Goal: Task Accomplishment & Management: Manage account settings

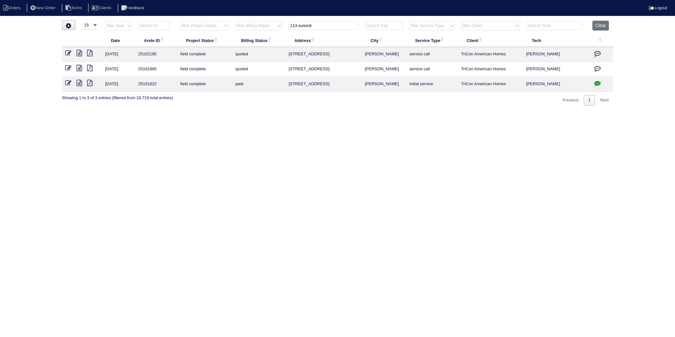
select select "15"
drag, startPoint x: 602, startPoint y: 26, endPoint x: 436, endPoint y: 30, distance: 165.6
click at [598, 24] on button "Clear" at bounding box center [600, 26] width 16 height 10
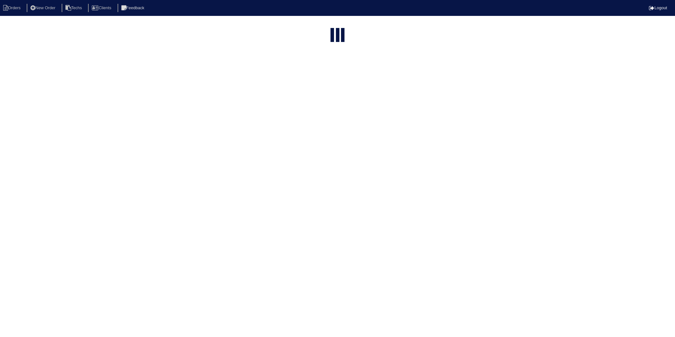
select select "15"
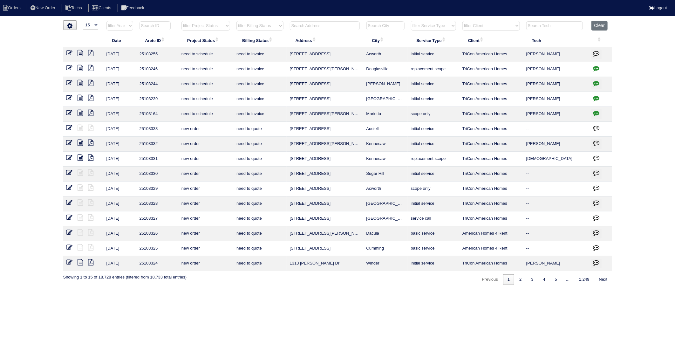
click at [297, 26] on input "text" at bounding box center [325, 25] width 70 height 9
type input "476"
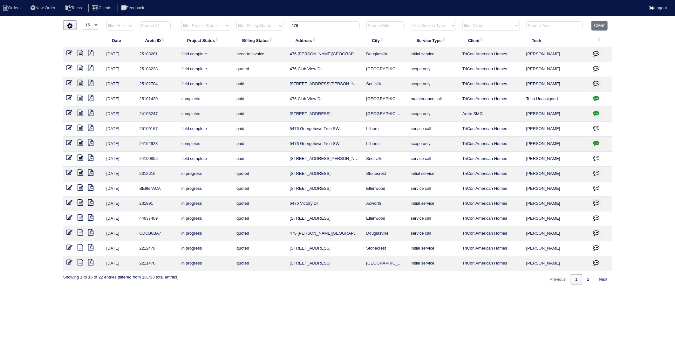
click at [68, 52] on icon at bounding box center [69, 53] width 6 height 6
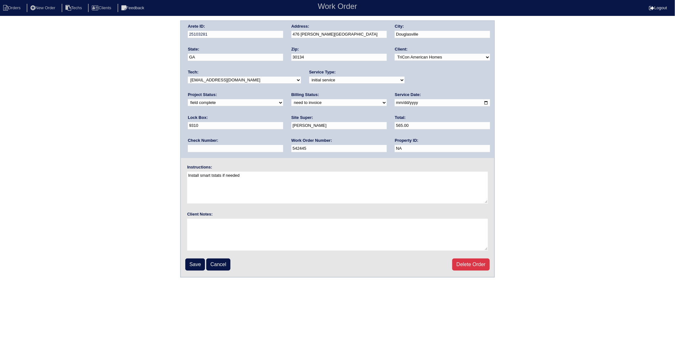
click at [291, 103] on select "need to quote quoted need to invoice invoiced paid warranty purchase order need…" at bounding box center [338, 102] width 95 height 7
select select "invoiced"
click at [291, 99] on select "need to quote quoted need to invoice invoiced paid warranty purchase order need…" at bounding box center [338, 102] width 95 height 7
click at [196, 263] on input "Save" at bounding box center [195, 264] width 20 height 12
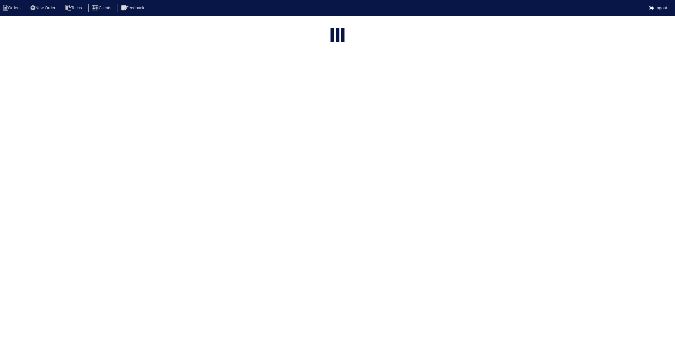
select select "15"
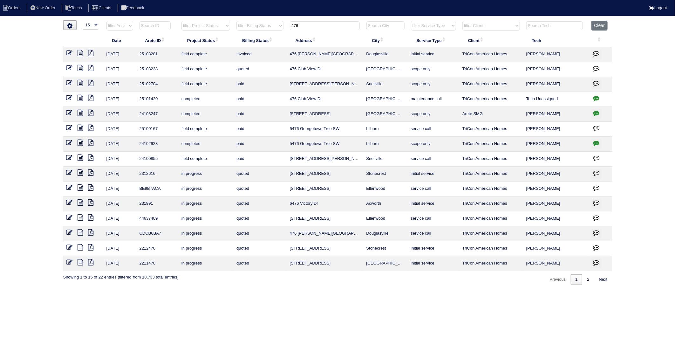
drag, startPoint x: 311, startPoint y: 26, endPoint x: 286, endPoint y: 29, distance: 24.9
click at [286, 29] on tr "filter Year -- Any Year -- 2025 2024 2023 2022 2021 2020 2019 filter Project St…" at bounding box center [337, 27] width 549 height 13
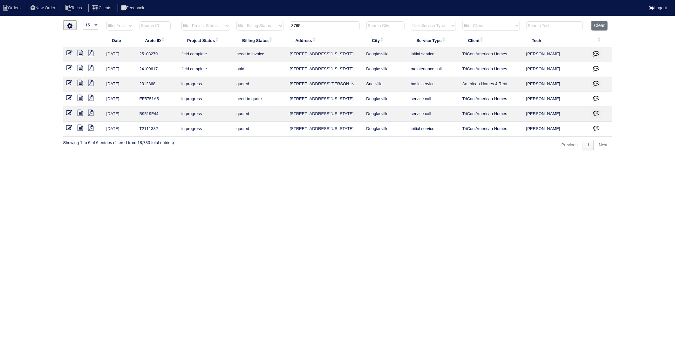
type input "3765"
click at [69, 51] on icon at bounding box center [69, 53] width 6 height 6
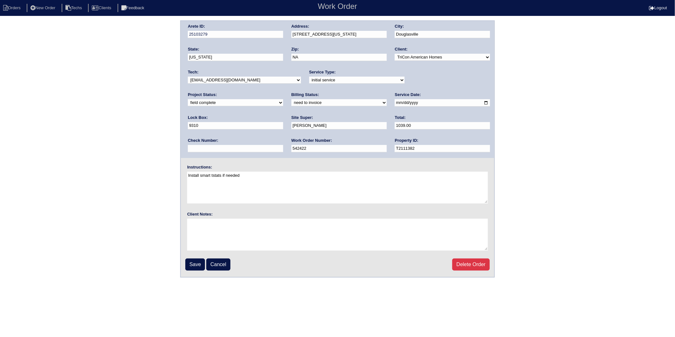
click at [291, 104] on select "need to quote quoted need to invoice invoiced paid warranty purchase order need…" at bounding box center [338, 102] width 95 height 7
select select "invoiced"
click at [291, 99] on select "need to quote quoted need to invoice invoiced paid warranty purchase order need…" at bounding box center [338, 102] width 95 height 7
click at [194, 261] on input "Save" at bounding box center [195, 264] width 20 height 12
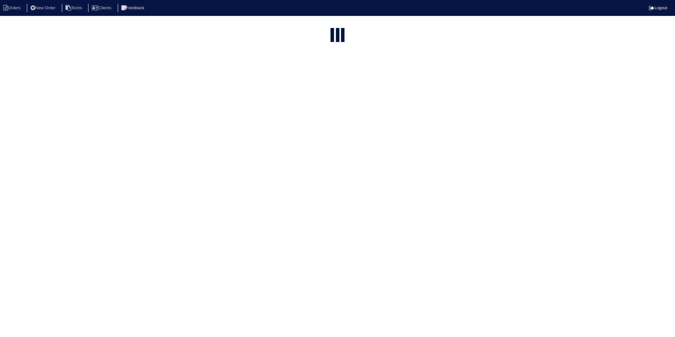
select select "15"
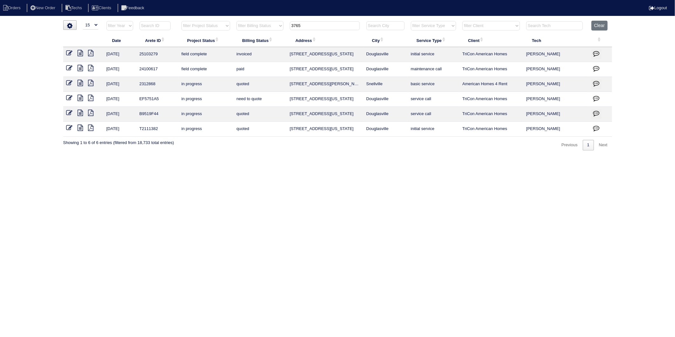
drag, startPoint x: 315, startPoint y: 26, endPoint x: 245, endPoint y: 43, distance: 71.8
click at [245, 43] on table "Date Arete ID Project Status Billing Status Address City Service Type Client Te…" at bounding box center [337, 79] width 549 height 116
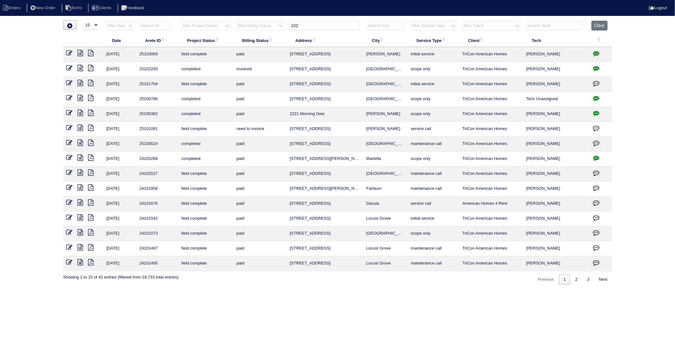
type input "222"
click at [72, 126] on icon at bounding box center [69, 128] width 6 height 6
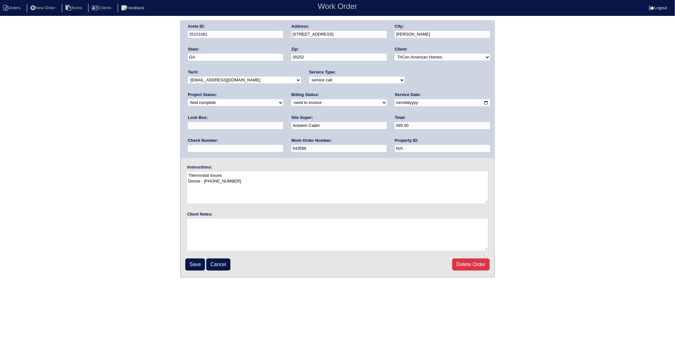
drag, startPoint x: 209, startPoint y: 103, endPoint x: 205, endPoint y: 105, distance: 4.6
click at [291, 103] on select "need to quote quoted need to invoice invoiced paid warranty purchase order need…" at bounding box center [338, 102] width 95 height 7
select select "invoiced"
click at [291, 99] on select "need to quote quoted need to invoice invoiced paid warranty purchase order need…" at bounding box center [338, 102] width 95 height 7
click at [198, 265] on input "Save" at bounding box center [195, 264] width 20 height 12
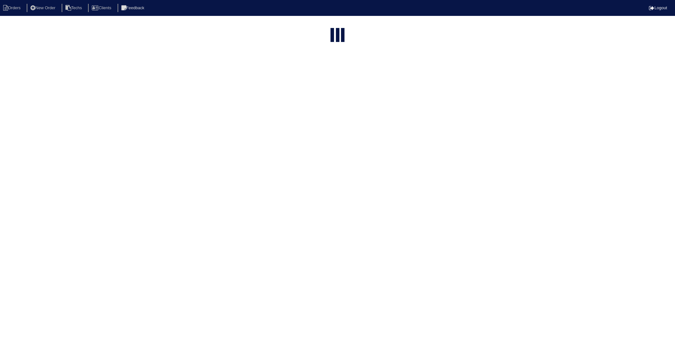
select select "15"
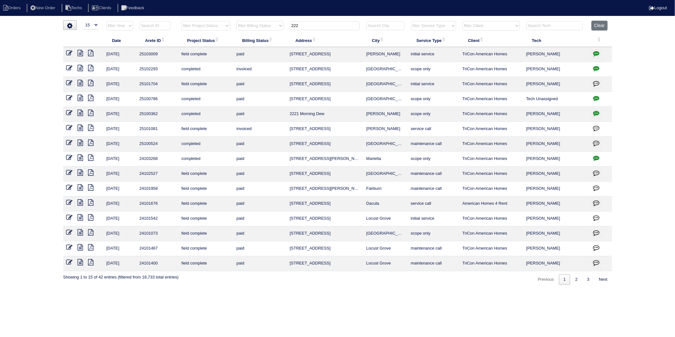
drag, startPoint x: 312, startPoint y: 26, endPoint x: 253, endPoint y: 41, distance: 61.2
click at [253, 41] on table "Date Arete ID Project Status Billing Status Address City Service Type Client Te…" at bounding box center [337, 146] width 549 height 250
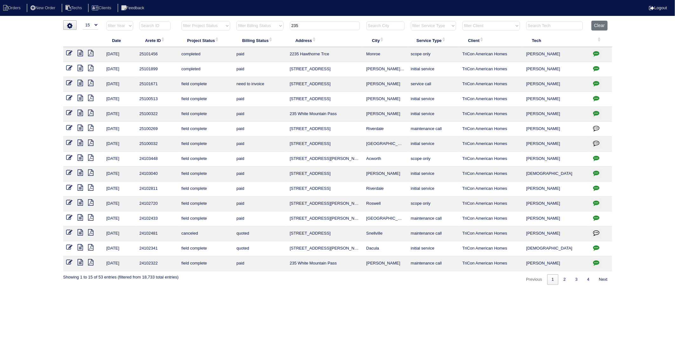
drag, startPoint x: 308, startPoint y: 22, endPoint x: 280, endPoint y: 24, distance: 28.0
click at [280, 24] on tr "filter Year -- Any Year -- 2025 2024 2023 2022 2021 2020 2019 filter Project St…" at bounding box center [337, 27] width 549 height 13
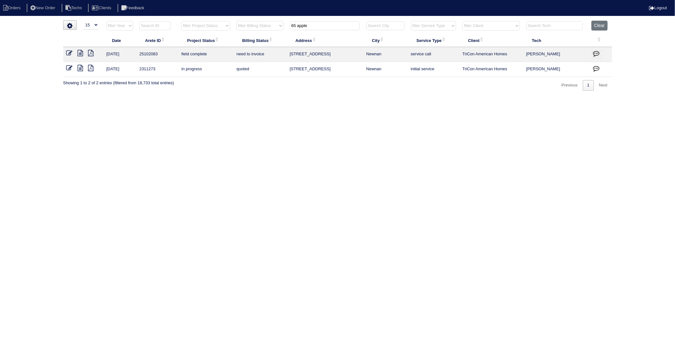
type input "65 apple"
click at [70, 53] on icon at bounding box center [69, 53] width 6 height 6
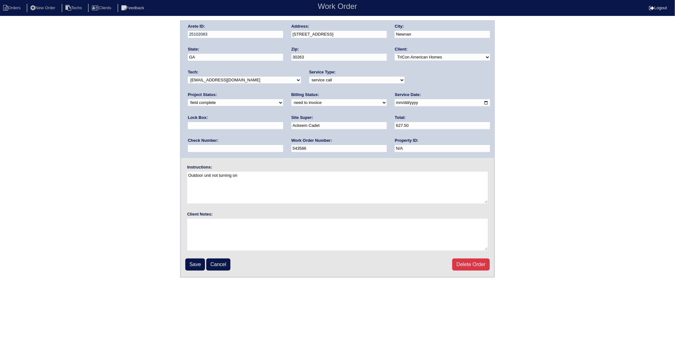
click at [291, 102] on select "need to quote quoted need to invoice invoiced paid warranty purchase order need…" at bounding box center [338, 102] width 95 height 7
select select "invoiced"
click at [291, 99] on select "need to quote quoted need to invoice invoiced paid warranty purchase order need…" at bounding box center [338, 102] width 95 height 7
click at [193, 259] on input "Save" at bounding box center [195, 264] width 20 height 12
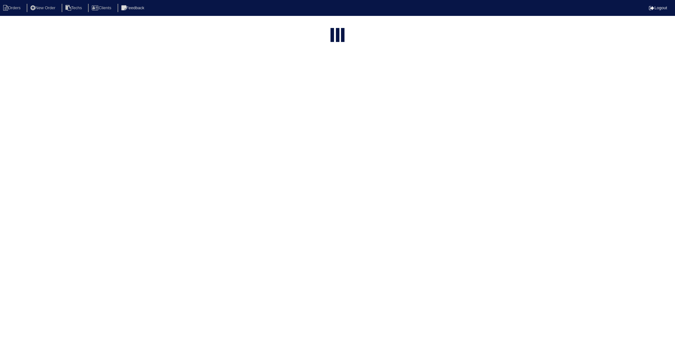
select select "15"
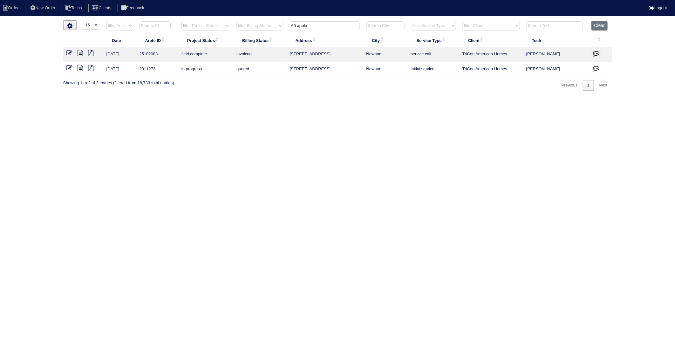
drag, startPoint x: 310, startPoint y: 27, endPoint x: 221, endPoint y: 76, distance: 101.8
click at [227, 43] on table "Date Arete ID Project Status Billing Status Address City Service Type Client Te…" at bounding box center [337, 49] width 549 height 56
type input "227"
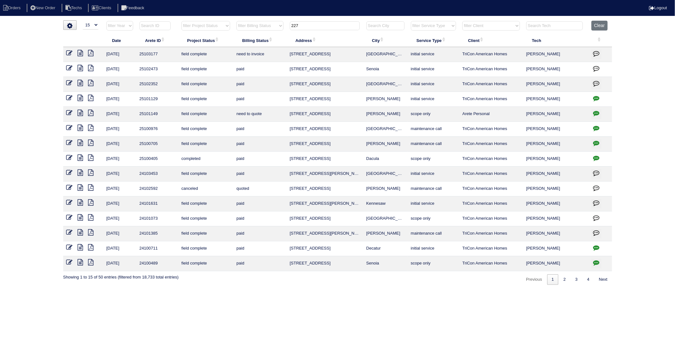
click at [69, 55] on icon at bounding box center [69, 53] width 6 height 6
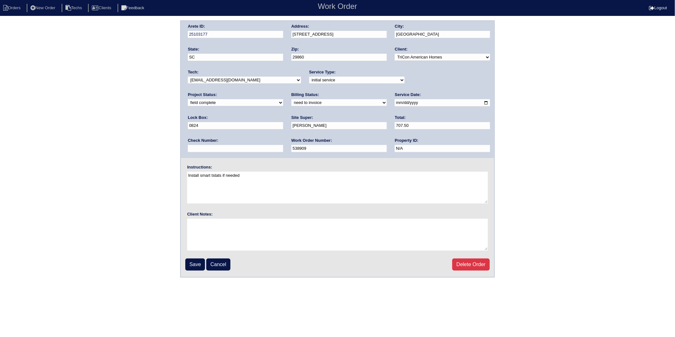
click at [291, 104] on select "need to quote quoted need to invoice invoiced paid warranty purchase order need…" at bounding box center [338, 102] width 95 height 7
select select "invoiced"
click at [291, 99] on select "need to quote quoted need to invoice invoiced paid warranty purchase order need…" at bounding box center [338, 102] width 95 height 7
click at [192, 260] on input "Save" at bounding box center [195, 264] width 20 height 12
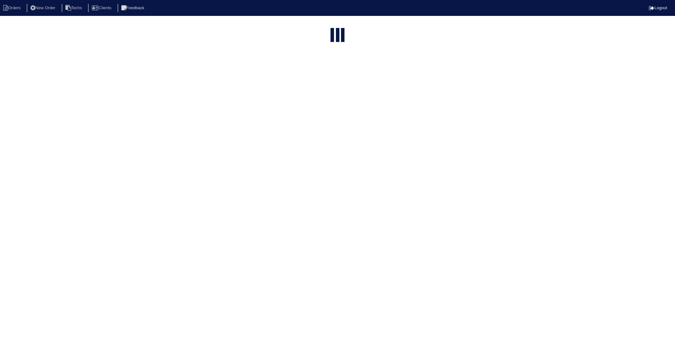
select select "15"
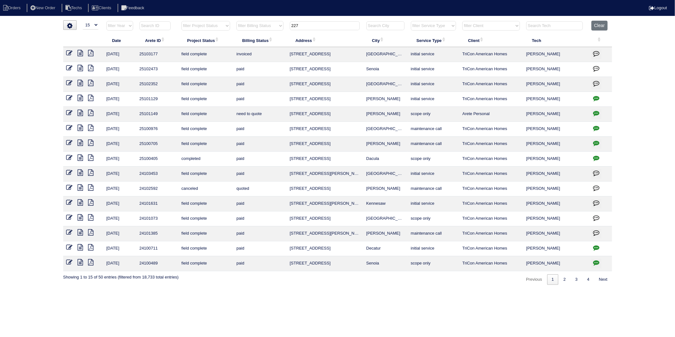
drag, startPoint x: 308, startPoint y: 23, endPoint x: 284, endPoint y: 27, distance: 23.6
click at [284, 27] on tr "filter Year -- Any Year -- 2025 2024 2023 2022 2021 2020 2019 filter Project St…" at bounding box center [337, 27] width 549 height 13
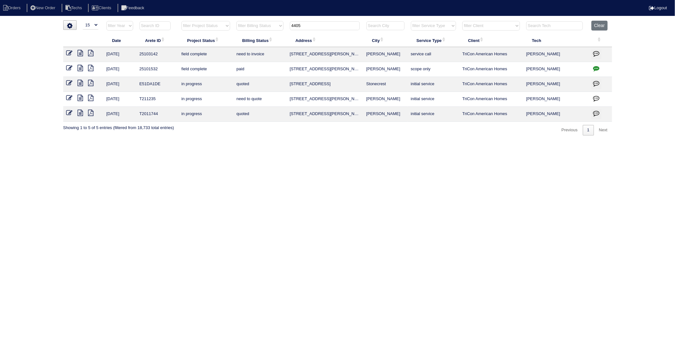
drag, startPoint x: 175, startPoint y: 182, endPoint x: 207, endPoint y: 62, distance: 124.4
click at [175, 142] on html "Orders New Order Techs Clients Feedback Logout Orders New Order Users Clients M…" at bounding box center [337, 71] width 675 height 142
drag, startPoint x: 307, startPoint y: 27, endPoint x: 245, endPoint y: 38, distance: 63.2
click at [245, 38] on table "Date Arete ID Project Status Billing Status Address City Service Type Client Te…" at bounding box center [337, 71] width 549 height 101
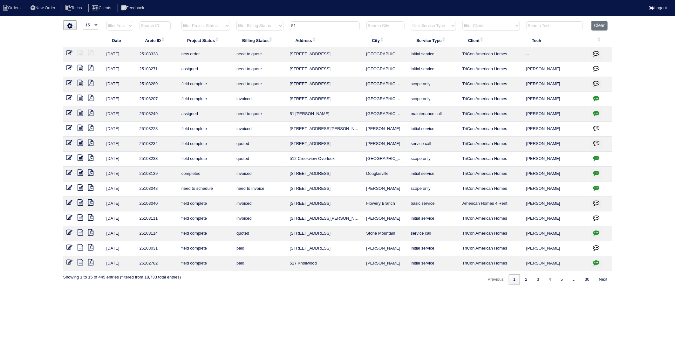
type input "51"
click at [68, 53] on icon at bounding box center [69, 53] width 6 height 6
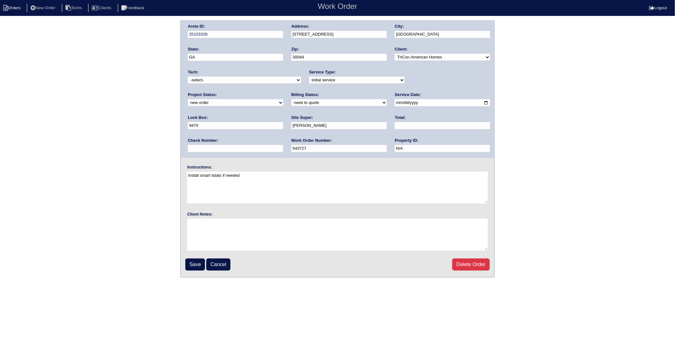
click at [17, 7] on li "Orders" at bounding box center [13, 8] width 26 height 9
select select "15"
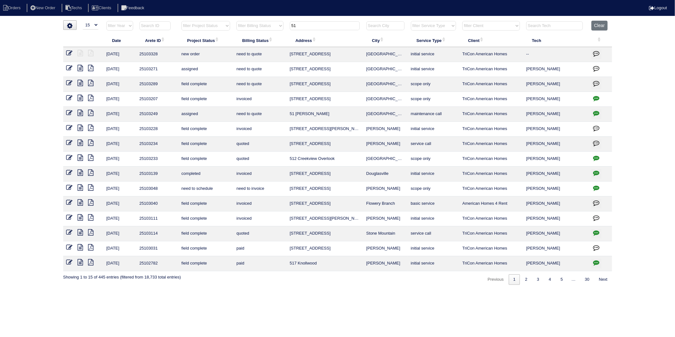
drag, startPoint x: 303, startPoint y: 27, endPoint x: 288, endPoint y: 27, distance: 15.9
click at [288, 27] on th "51" at bounding box center [325, 27] width 77 height 13
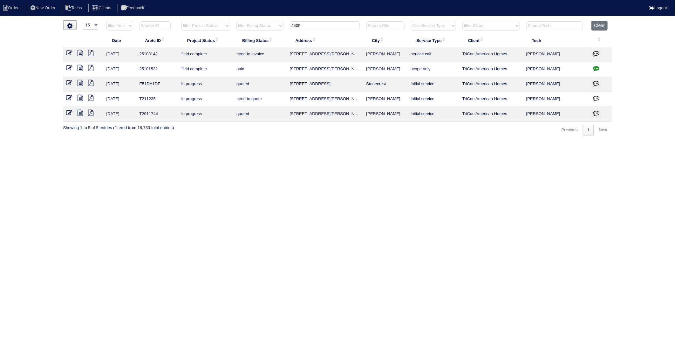
type input "4405"
drag, startPoint x: 68, startPoint y: 53, endPoint x: 71, endPoint y: 56, distance: 3.8
click at [68, 53] on icon at bounding box center [69, 53] width 6 height 6
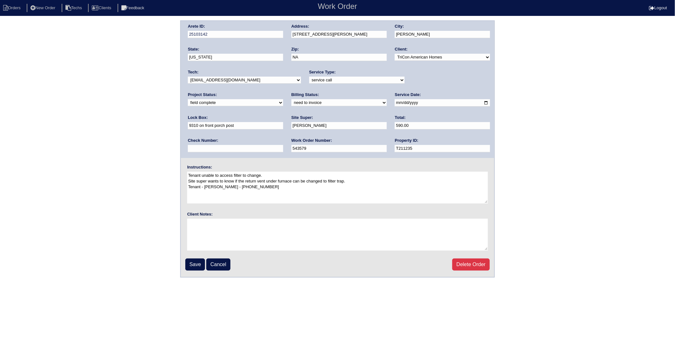
drag, startPoint x: 199, startPoint y: 102, endPoint x: 199, endPoint y: 106, distance: 3.9
click at [291, 102] on select "need to quote quoted need to invoice invoiced paid warranty purchase order need…" at bounding box center [338, 102] width 95 height 7
select select "invoiced"
click at [291, 99] on select "need to quote quoted need to invoice invoiced paid warranty purchase order need…" at bounding box center [338, 102] width 95 height 7
drag, startPoint x: 192, startPoint y: 262, endPoint x: 6, endPoint y: 245, distance: 186.4
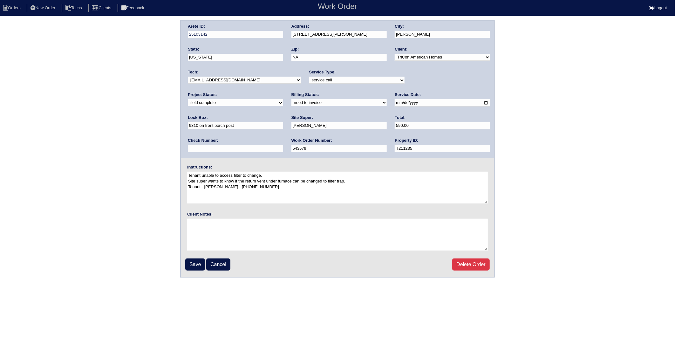
click at [192, 262] on input "Save" at bounding box center [195, 264] width 20 height 12
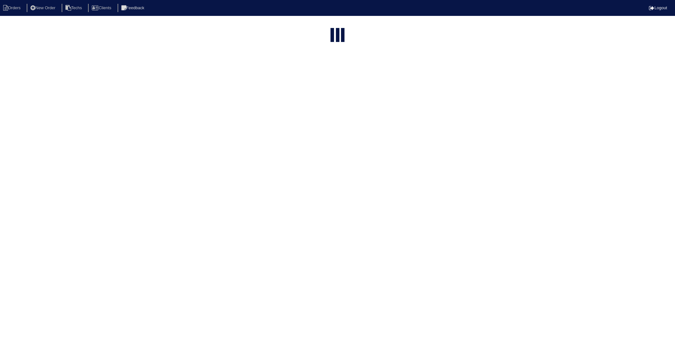
select select "15"
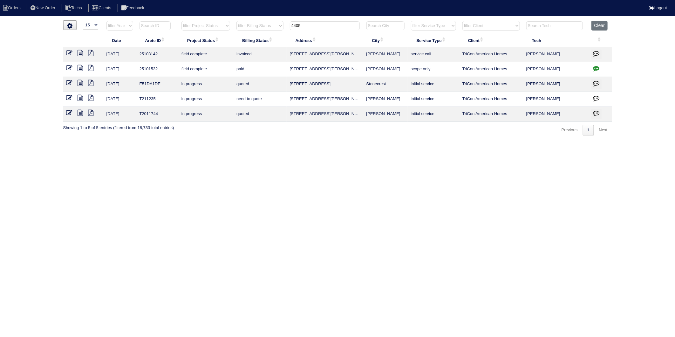
drag, startPoint x: 310, startPoint y: 28, endPoint x: 262, endPoint y: 35, distance: 48.8
click at [262, 35] on table "Date Arete ID Project Status Billing Status Address City Service Type Client Te…" at bounding box center [337, 71] width 549 height 101
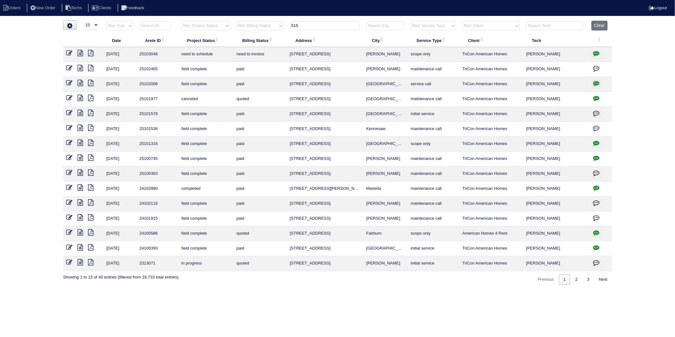
type input "515"
click at [71, 52] on icon at bounding box center [69, 53] width 6 height 6
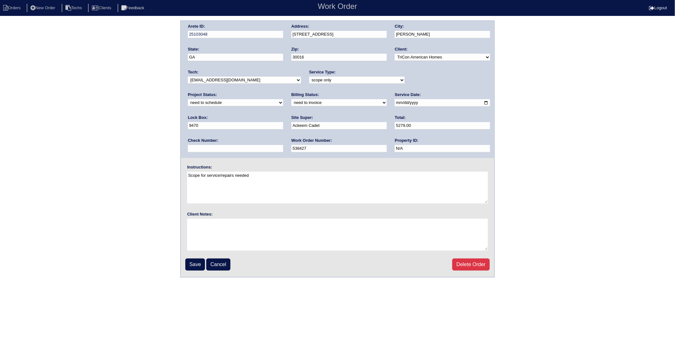
click at [291, 103] on select "need to quote quoted need to invoice invoiced paid warranty purchase order need…" at bounding box center [338, 102] width 95 height 7
click at [291, 99] on select "need to quote quoted need to invoice invoiced paid warranty purchase order need…" at bounding box center [338, 102] width 95 height 7
click at [291, 104] on select "need to quote quoted need to invoice invoiced paid warranty purchase order need…" at bounding box center [338, 102] width 95 height 7
select select "invoiced"
click at [291, 99] on select "need to quote quoted need to invoice invoiced paid warranty purchase order need…" at bounding box center [338, 102] width 95 height 7
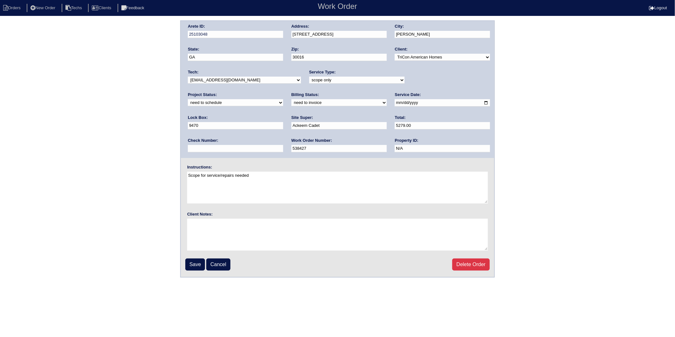
click at [283, 99] on select "new order assigned in progress field complete need to schedule admin review arc…" at bounding box center [235, 102] width 95 height 7
select select "completed"
click at [283, 99] on select "new order assigned in progress field complete need to schedule admin review arc…" at bounding box center [235, 102] width 95 height 7
click at [202, 264] on input "Save" at bounding box center [195, 264] width 20 height 12
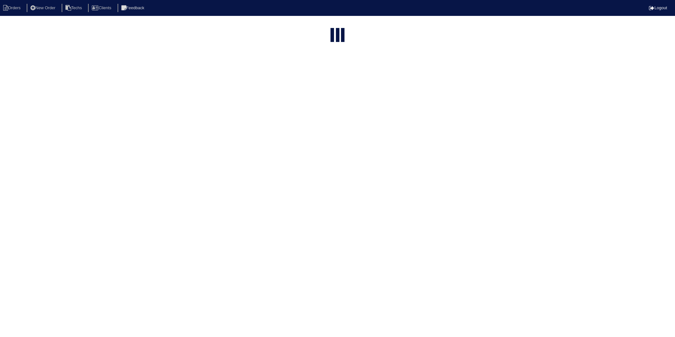
select select "15"
type input "515"
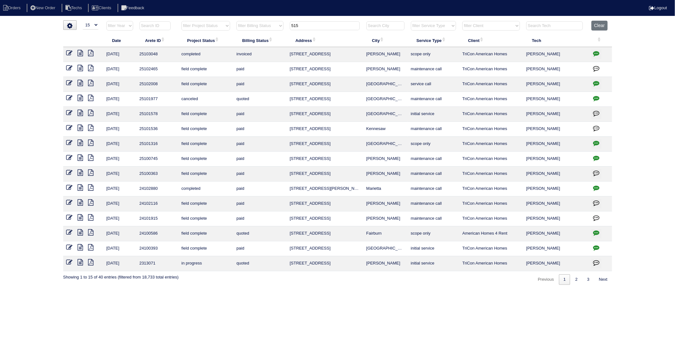
click at [598, 53] on icon "button" at bounding box center [596, 53] width 6 height 6
type textarea "[DATE] - Replace Main / Service US approved - Sent to [PERSON_NAME], [PERSON_NA…"
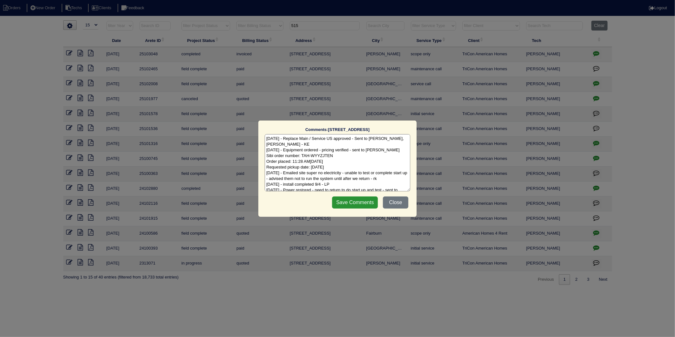
scroll to position [9, 0]
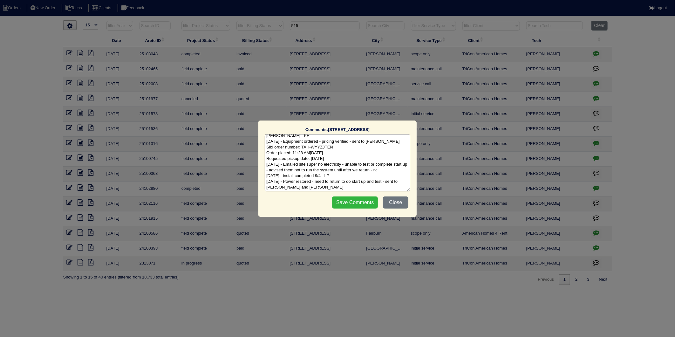
click at [358, 202] on input "Save Comments" at bounding box center [355, 202] width 46 height 12
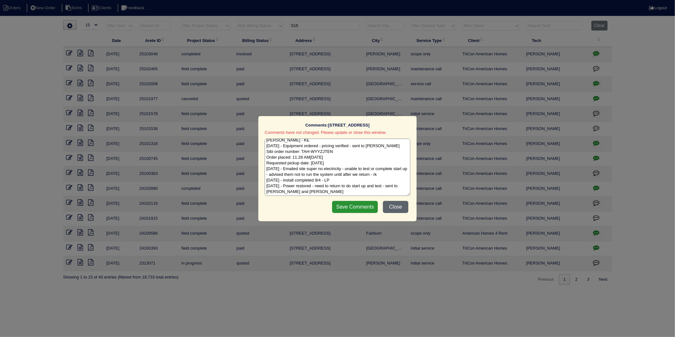
click at [403, 209] on button "Close" at bounding box center [395, 207] width 25 height 12
